Goal: Navigation & Orientation: Understand site structure

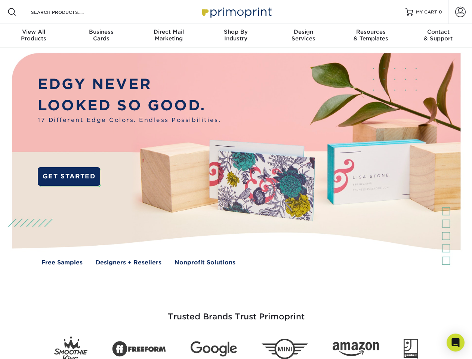
click at [236, 179] on img at bounding box center [235, 165] width 467 height 234
click at [12, 12] on span at bounding box center [11, 11] width 9 height 9
click at [460, 12] on span at bounding box center [460, 12] width 10 height 10
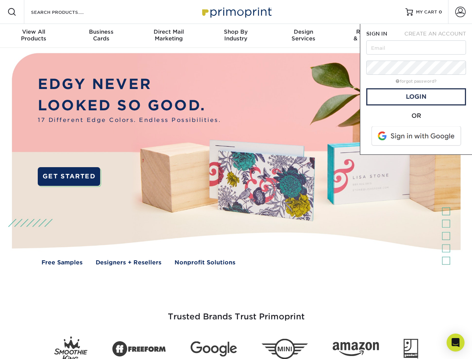
click at [34, 36] on div "View All Products" at bounding box center [33, 34] width 67 height 13
click at [101, 36] on div "Business Cards" at bounding box center [100, 34] width 67 height 13
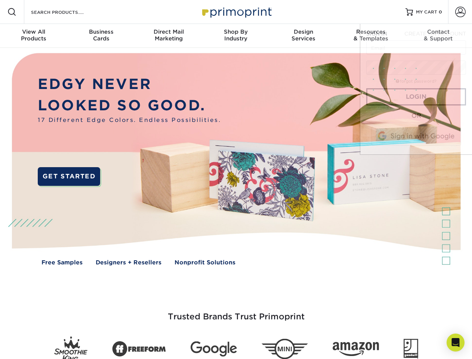
click at [169, 36] on div "Direct Mail Marketing" at bounding box center [168, 34] width 67 height 13
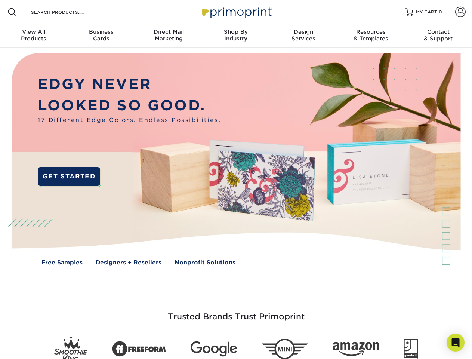
click at [236, 36] on div "Shop By Industry" at bounding box center [235, 34] width 67 height 13
click at [303, 36] on div "Design Services" at bounding box center [303, 34] width 67 height 13
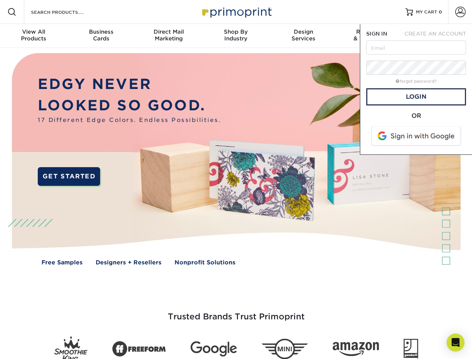
click at [371, 36] on span "SIGN IN" at bounding box center [376, 34] width 21 height 6
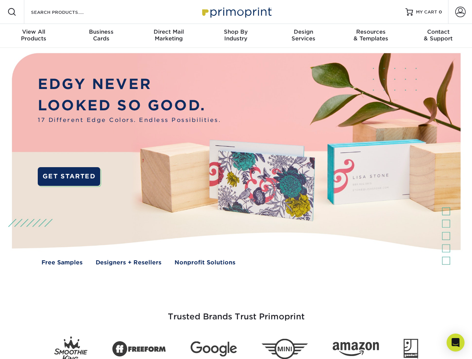
click at [438, 36] on div "Contact & Support" at bounding box center [438, 34] width 67 height 13
